Goal: Information Seeking & Learning: Check status

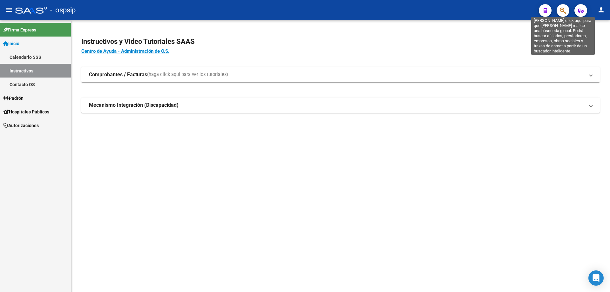
click at [560, 9] on icon "button" at bounding box center [563, 10] width 6 height 7
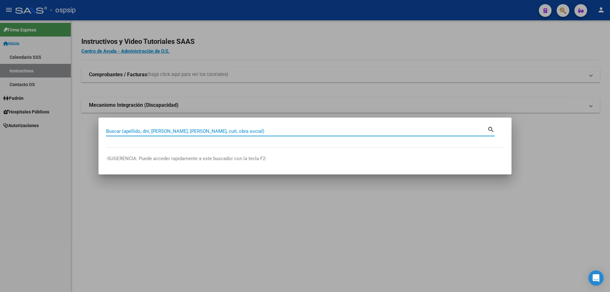
click at [309, 130] on input "Buscar (apellido, dni, [PERSON_NAME], [PERSON_NAME], cuit, obra social)" at bounding box center [296, 131] width 381 height 6
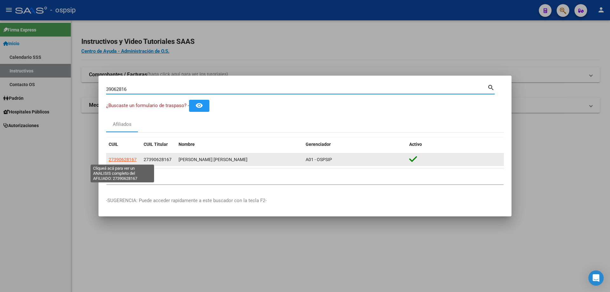
click at [130, 160] on span "27390628167" at bounding box center [123, 159] width 28 height 5
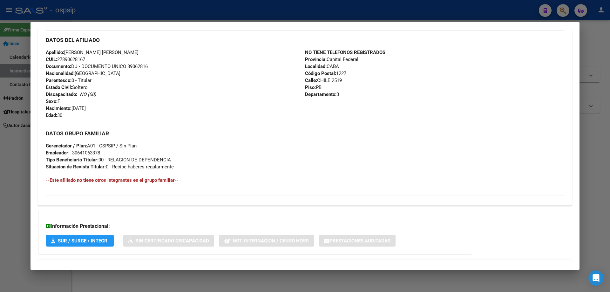
scroll to position [217, 0]
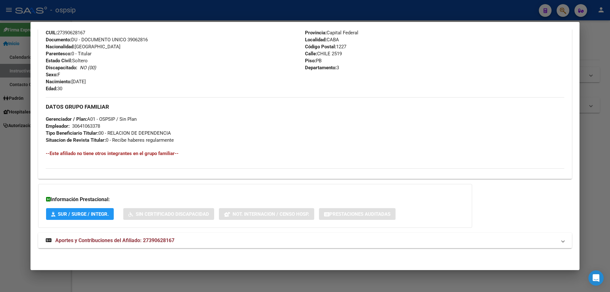
click at [117, 239] on span "Aportes y Contribuciones del Afiliado: 27390628167" at bounding box center [114, 240] width 119 height 6
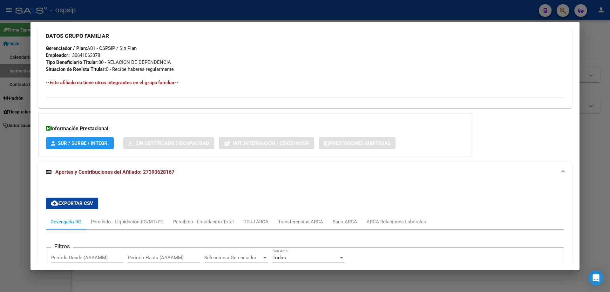
scroll to position [277, 0]
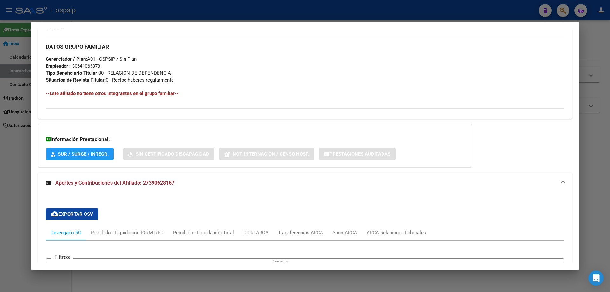
click at [433, 279] on div at bounding box center [305, 146] width 610 height 292
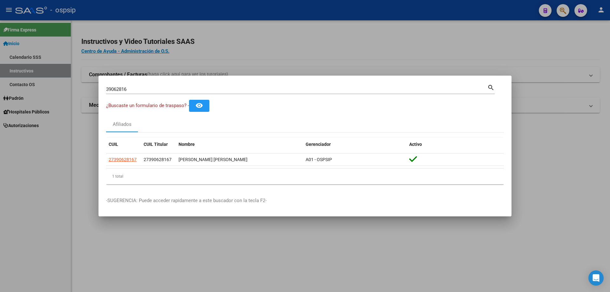
click at [173, 89] on input "39062816" at bounding box center [296, 89] width 381 height 6
type input "3"
type input "46693703"
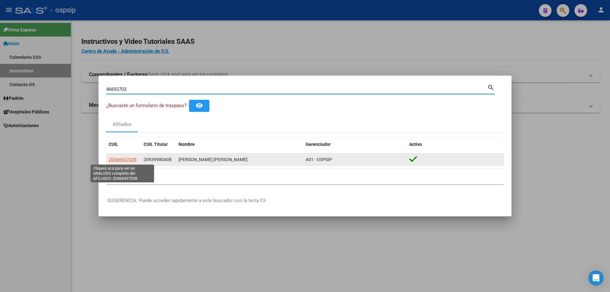
click at [134, 160] on span "20466937038" at bounding box center [123, 159] width 28 height 5
type textarea "20466937038"
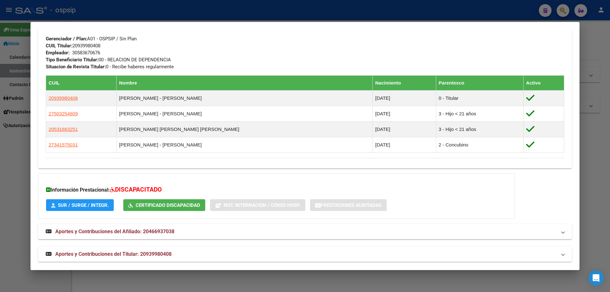
scroll to position [304, 0]
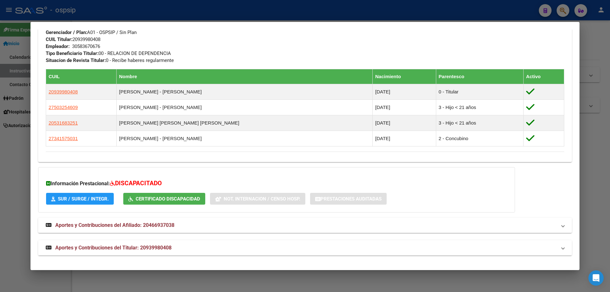
click at [107, 245] on span "Aportes y Contribuciones del Titular: 20939980408" at bounding box center [113, 248] width 116 height 6
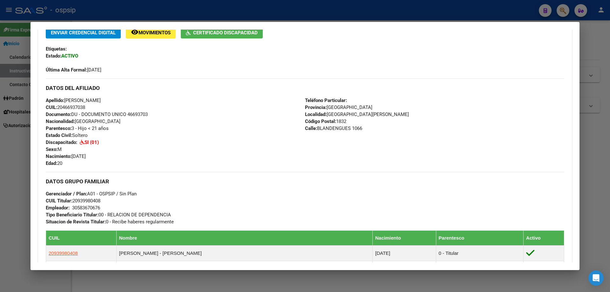
scroll to position [142, 0]
